Goal: Communication & Community: Answer question/provide support

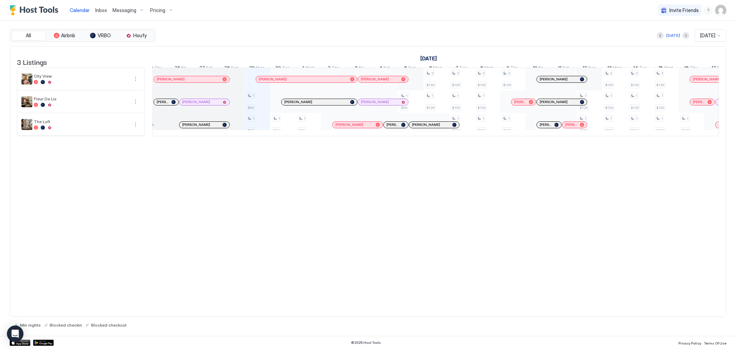
click at [102, 11] on span "Inbox" at bounding box center [101, 10] width 12 height 6
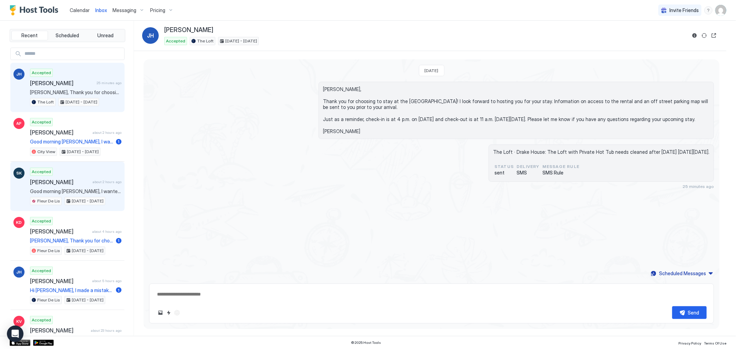
click at [80, 180] on span "[PERSON_NAME]" at bounding box center [60, 182] width 60 height 7
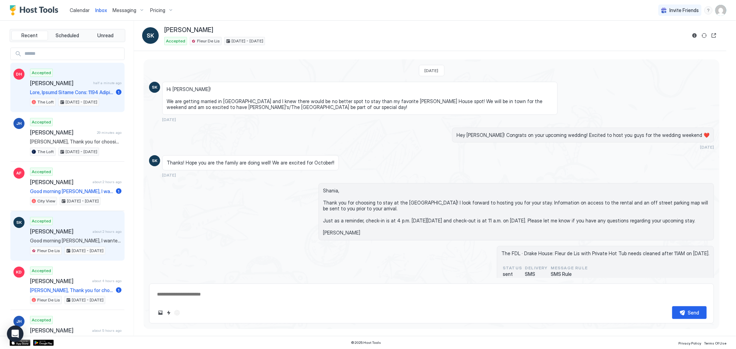
click at [98, 95] on div "Accepted [PERSON_NAME] half a minute ago 1 The Loft [DATE] - [DATE]" at bounding box center [75, 88] width 91 height 38
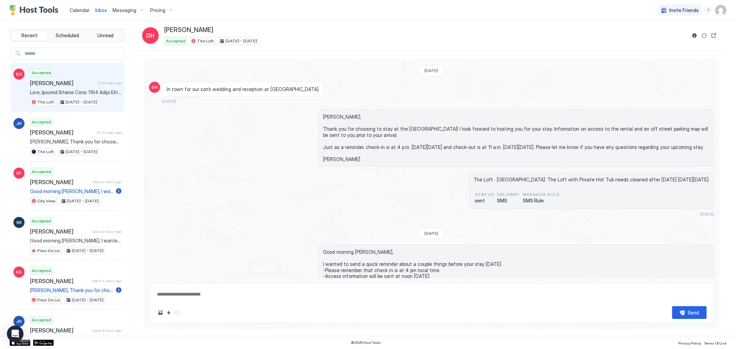
type textarea "*"
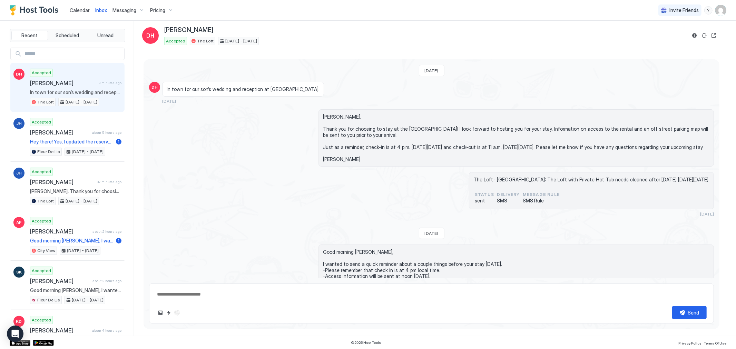
click at [79, 11] on span "Calendar" at bounding box center [80, 10] width 20 height 6
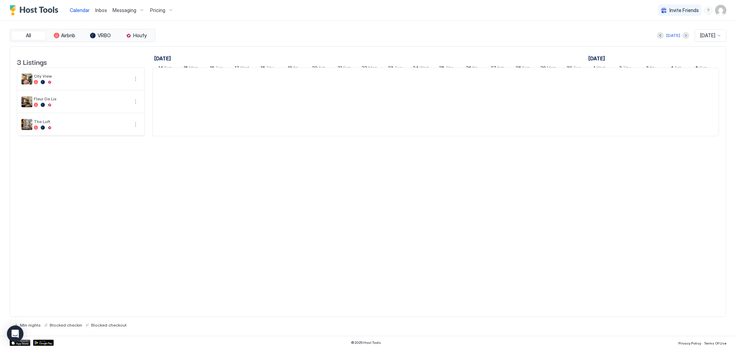
scroll to position [0, 384]
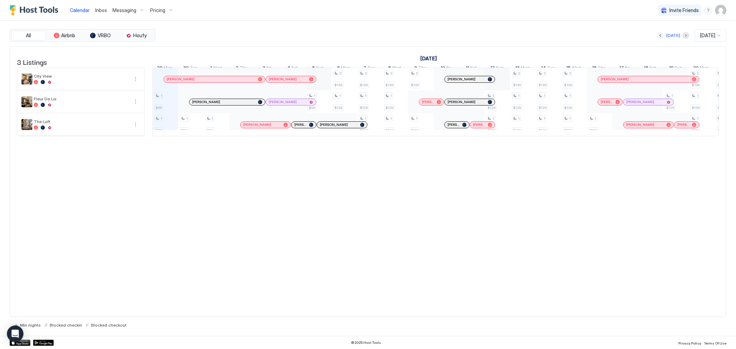
click at [658, 36] on button "Previous month" at bounding box center [660, 35] width 7 height 7
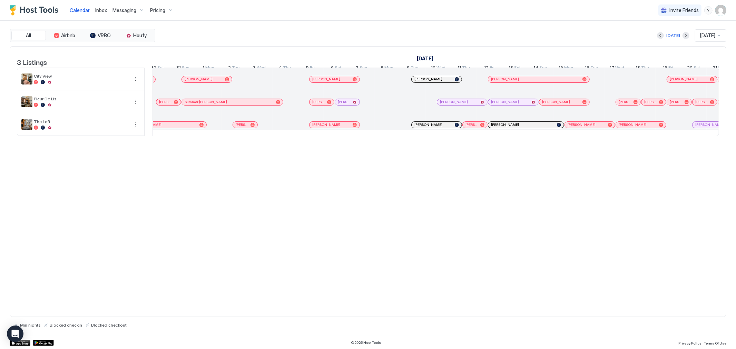
scroll to position [0, 429]
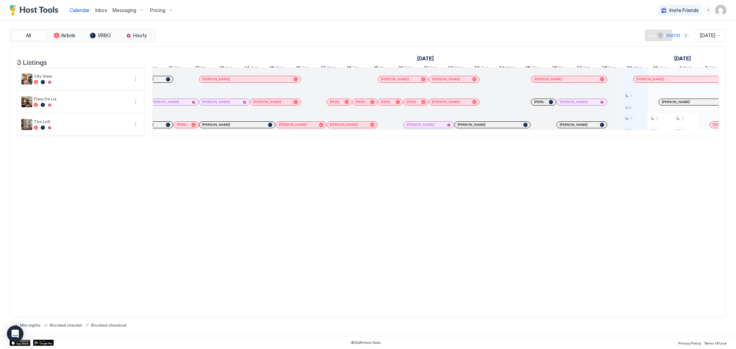
click at [683, 33] on button "Next month" at bounding box center [686, 35] width 7 height 7
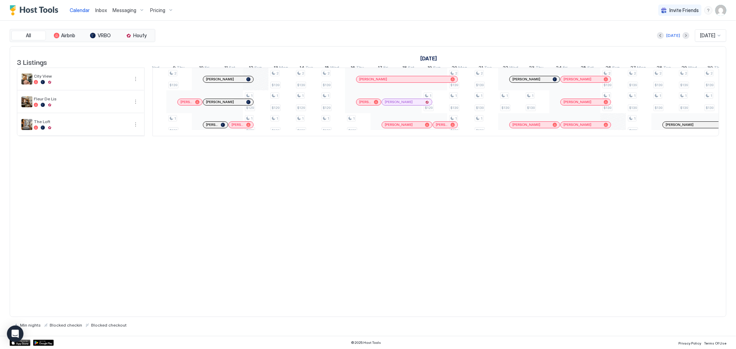
scroll to position [0, 634]
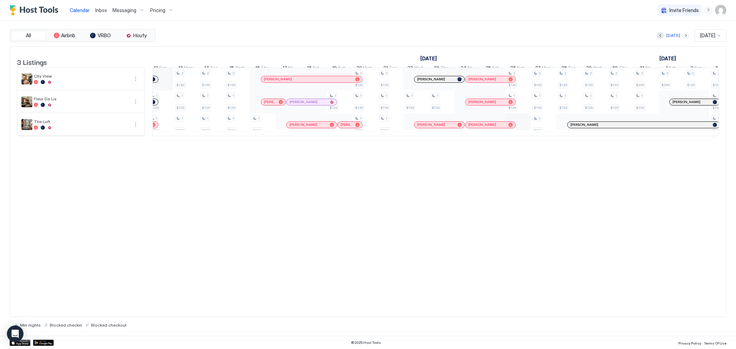
click at [683, 37] on button "Next month" at bounding box center [686, 35] width 7 height 7
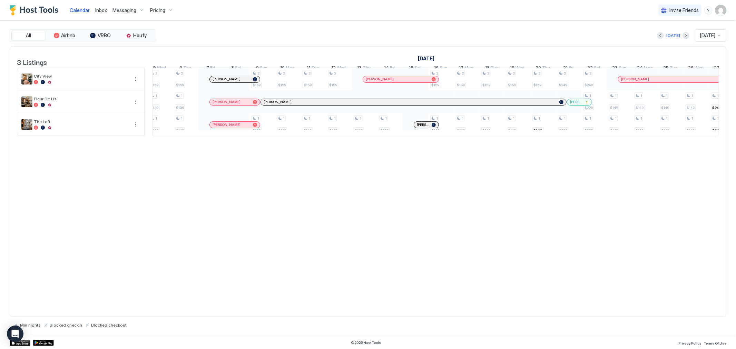
scroll to position [0, 619]
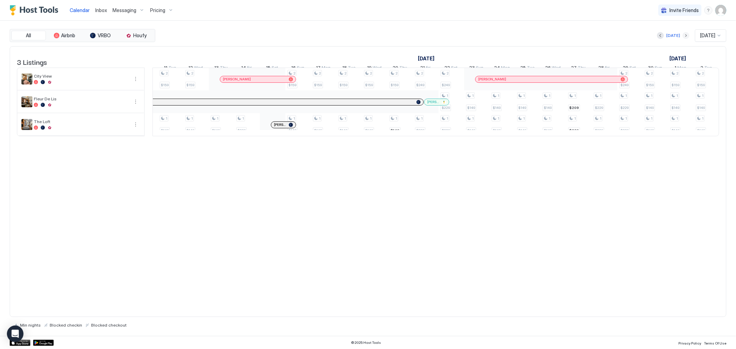
click at [683, 36] on button "Next month" at bounding box center [686, 35] width 7 height 7
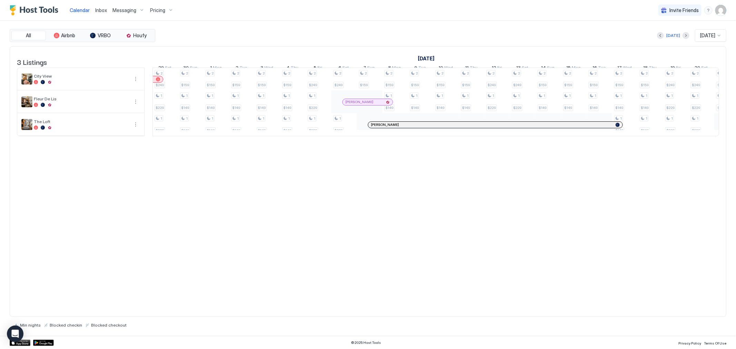
drag, startPoint x: 416, startPoint y: 148, endPoint x: 468, endPoint y: 149, distance: 51.8
click at [468, 144] on div "3 Listings [DATE] [DATE] [DATE] 14 Fri 15 Sat 16 Sun 17 Mon 18 Tue 19 Wed 20 Th…" at bounding box center [368, 95] width 716 height 97
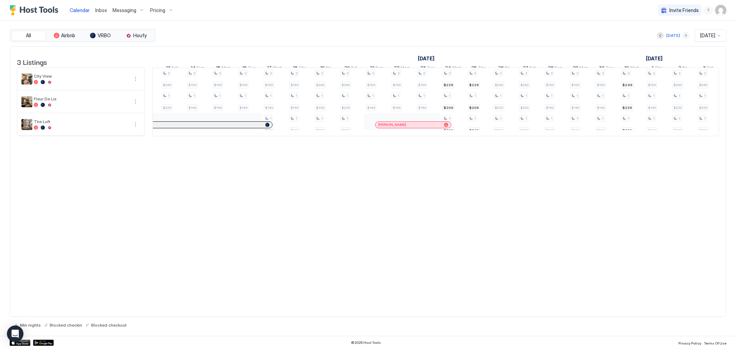
click at [683, 38] on button "Next month" at bounding box center [686, 35] width 7 height 7
drag, startPoint x: 682, startPoint y: 37, endPoint x: 530, endPoint y: 129, distance: 177.5
click at [683, 37] on button "Next month" at bounding box center [686, 35] width 7 height 7
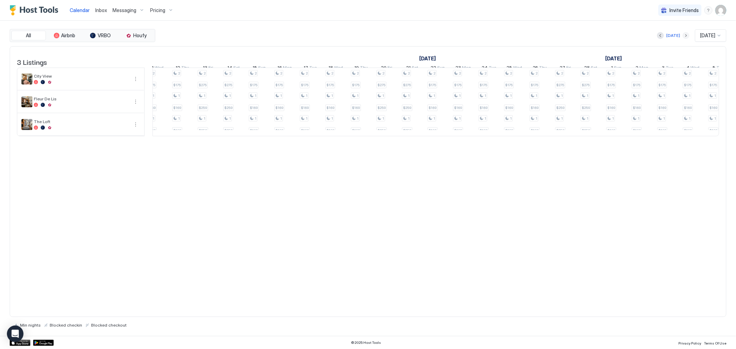
click at [683, 37] on button "Next month" at bounding box center [686, 35] width 7 height 7
click at [667, 37] on div "[DATE]" at bounding box center [674, 35] width 14 height 6
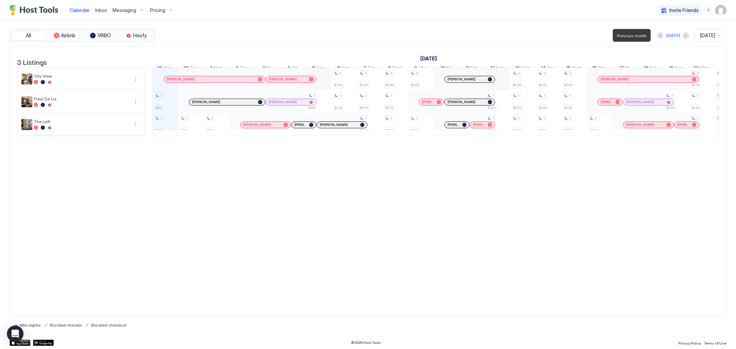
click at [657, 36] on div at bounding box center [660, 35] width 7 height 7
click at [658, 36] on button "Previous month" at bounding box center [660, 35] width 7 height 7
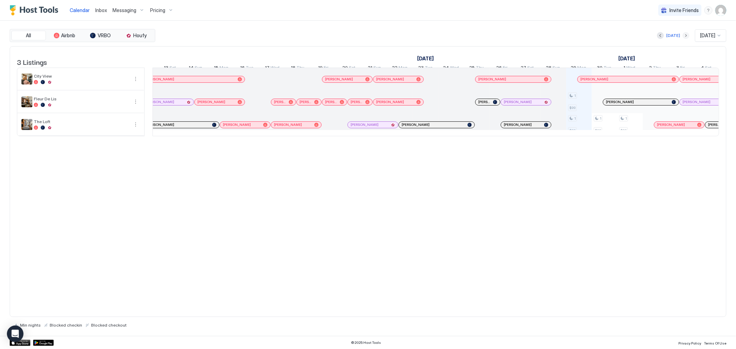
click at [683, 37] on button "Next month" at bounding box center [686, 35] width 7 height 7
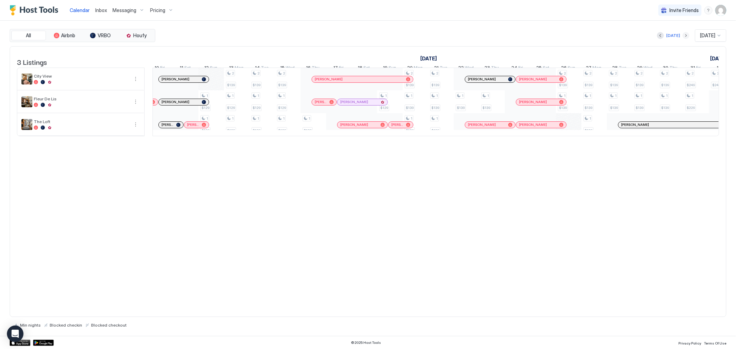
click at [683, 38] on button "Next month" at bounding box center [686, 35] width 7 height 7
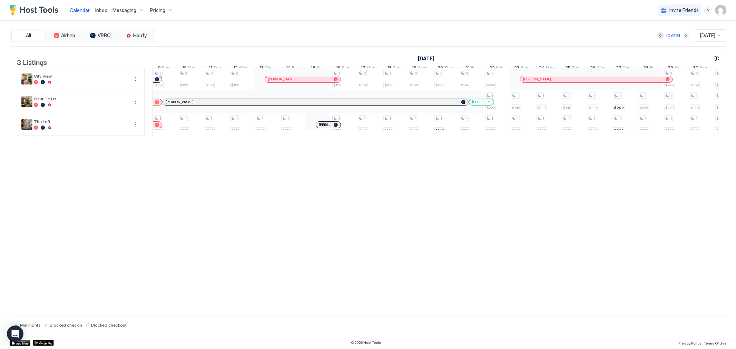
click at [683, 35] on button "Next month" at bounding box center [686, 35] width 7 height 7
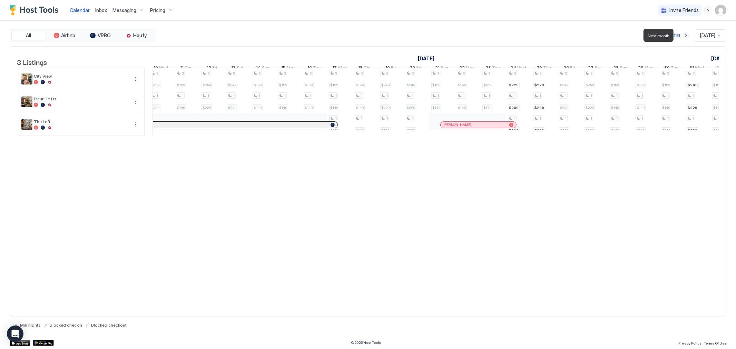
click at [683, 36] on button "Next month" at bounding box center [686, 35] width 7 height 7
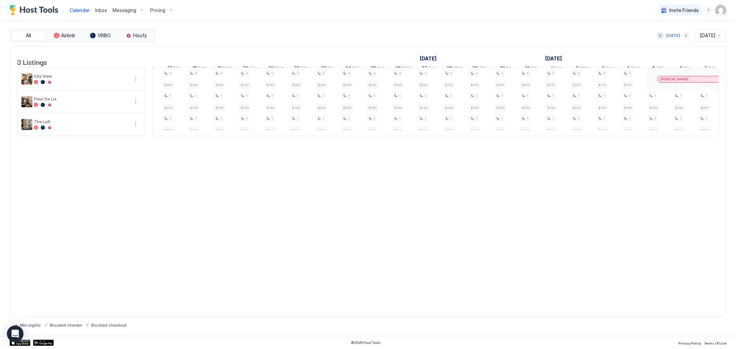
click at [683, 35] on button "Next month" at bounding box center [686, 35] width 7 height 7
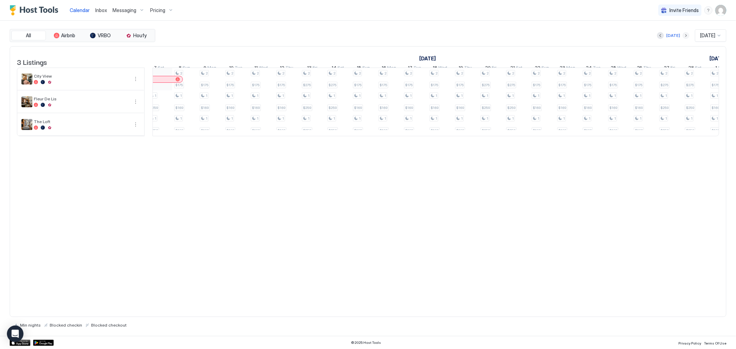
click at [683, 37] on button "Next month" at bounding box center [686, 35] width 7 height 7
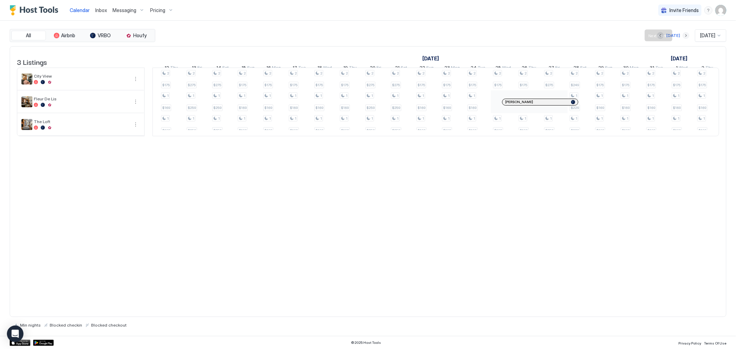
click at [683, 35] on button "Next month" at bounding box center [686, 35] width 7 height 7
click at [671, 40] on div "[DATE] [DATE]" at bounding box center [442, 35] width 570 height 12
click at [670, 37] on div "[DATE]" at bounding box center [674, 35] width 14 height 6
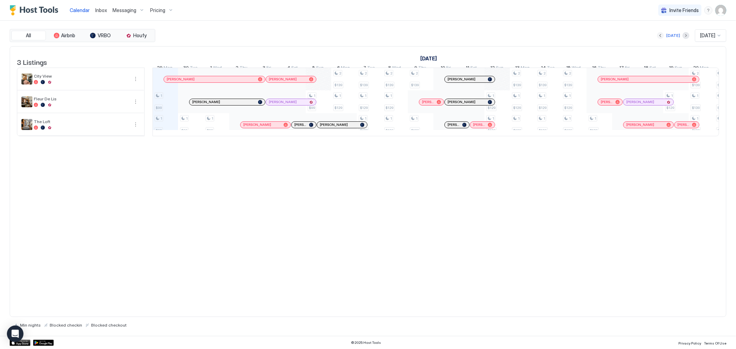
click at [659, 39] on button "Previous month" at bounding box center [660, 35] width 7 height 7
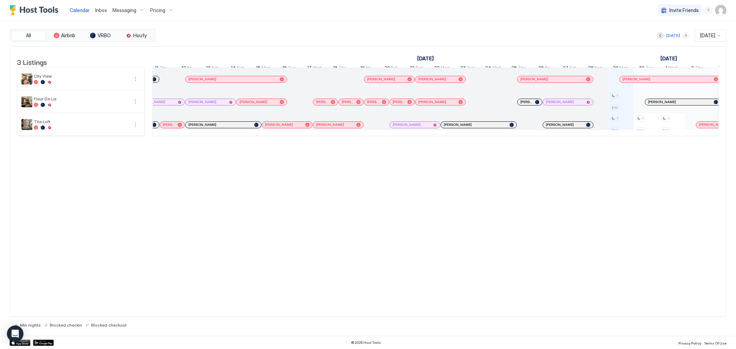
click at [683, 35] on button "Next month" at bounding box center [686, 35] width 7 height 7
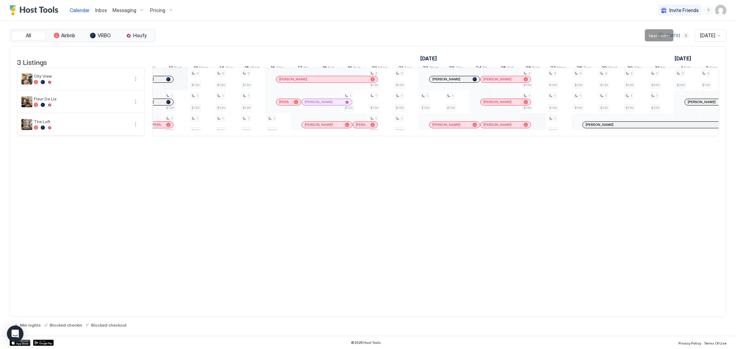
click at [683, 36] on button "Next month" at bounding box center [686, 35] width 7 height 7
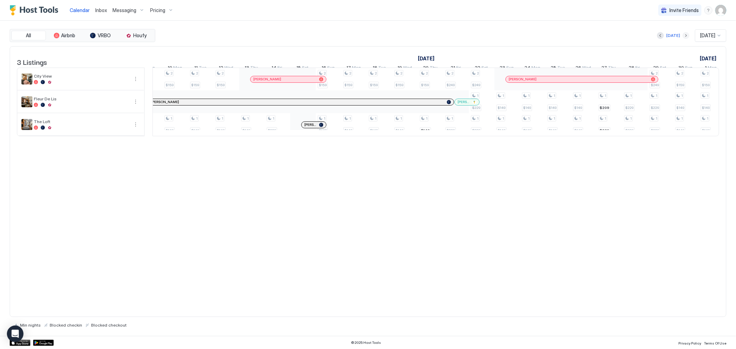
click at [683, 36] on button "Next month" at bounding box center [686, 35] width 7 height 7
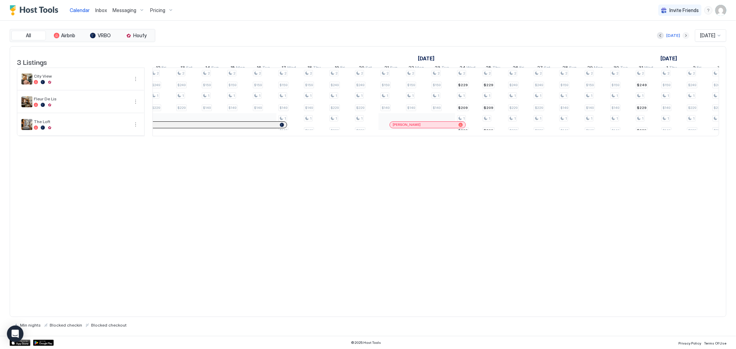
click at [683, 37] on button "Next month" at bounding box center [686, 35] width 7 height 7
click at [683, 38] on div at bounding box center [686, 35] width 7 height 7
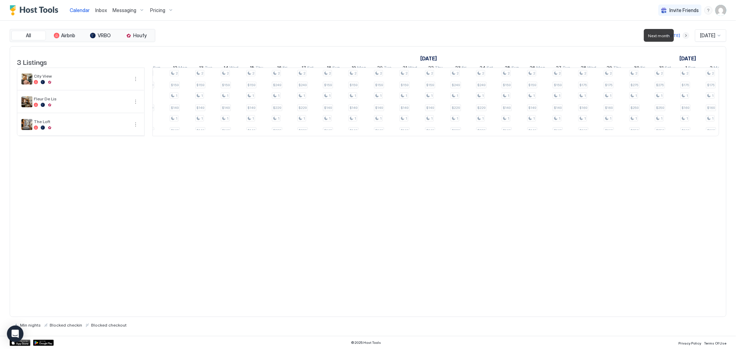
click at [683, 35] on button "Next month" at bounding box center [686, 35] width 7 height 7
click at [668, 38] on div "[DATE]" at bounding box center [674, 35] width 14 height 6
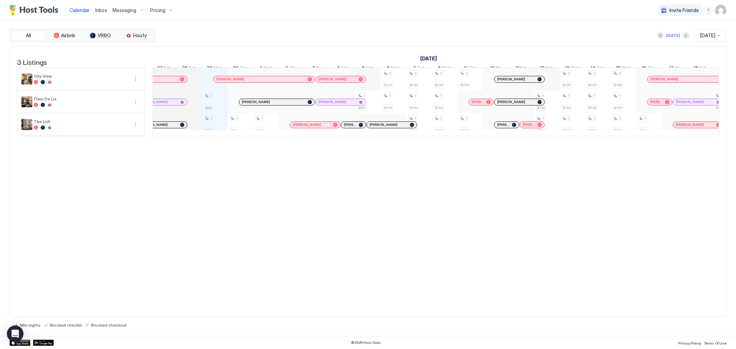
scroll to position [0, 303]
click at [219, 82] on div at bounding box center [219, 80] width 6 height 6
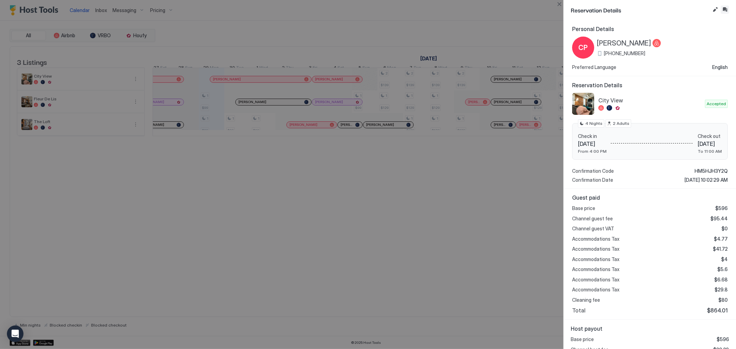
click at [724, 8] on button "Inbox" at bounding box center [725, 10] width 8 height 8
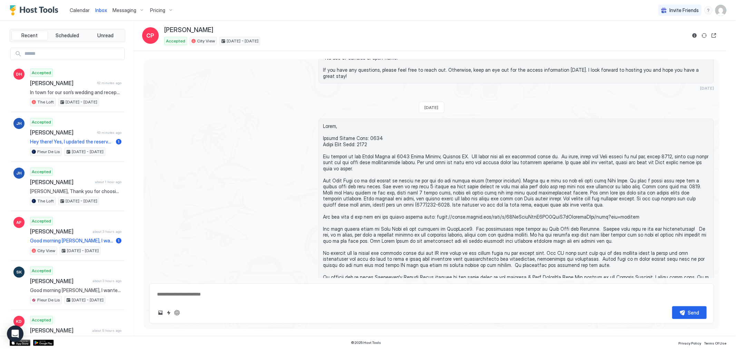
scroll to position [289, 0]
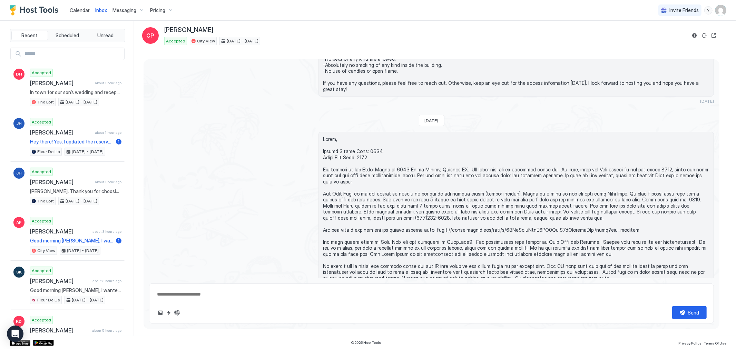
type textarea "*"
